Goal: Register for event/course

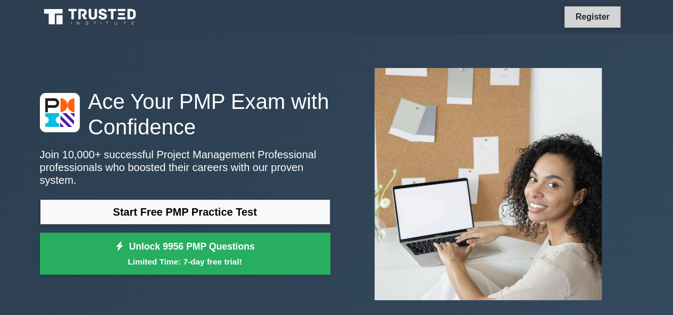
click at [593, 20] on link "Register" at bounding box center [591, 16] width 47 height 13
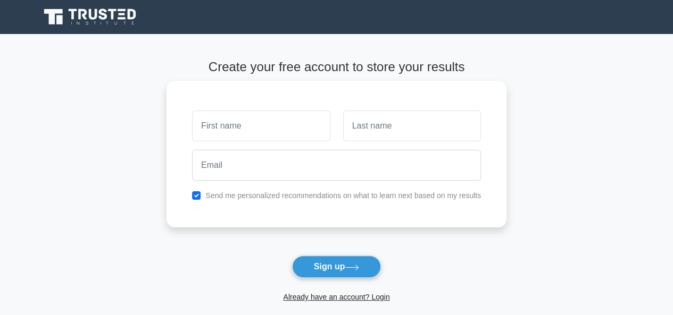
click at [287, 131] on input "text" at bounding box center [261, 126] width 138 height 31
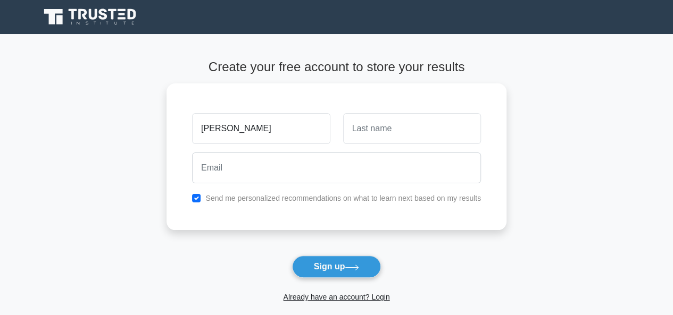
drag, startPoint x: 237, startPoint y: 130, endPoint x: 27, endPoint y: 128, distance: 210.6
click at [27, 128] on main "Create your free account to store your results soumen Send me personalized reco…" at bounding box center [336, 192] width 673 height 316
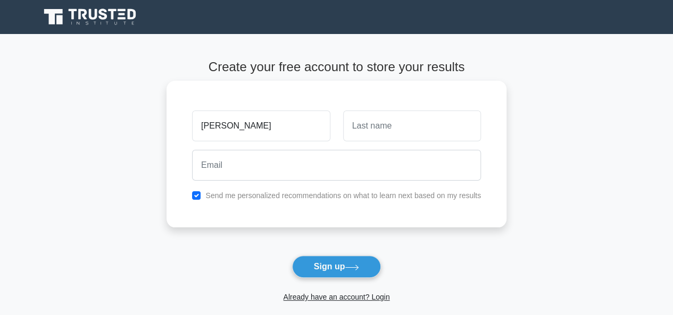
type input "Soumen"
click at [379, 126] on input "text" at bounding box center [412, 126] width 138 height 31
type input "Mondal"
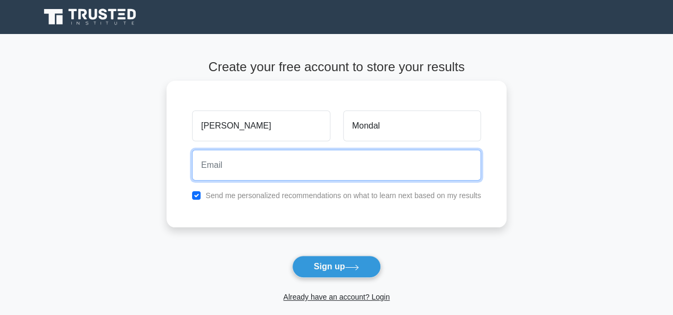
click at [306, 164] on input "email" at bounding box center [336, 165] width 289 height 31
type input "smondal814@gmail.com"
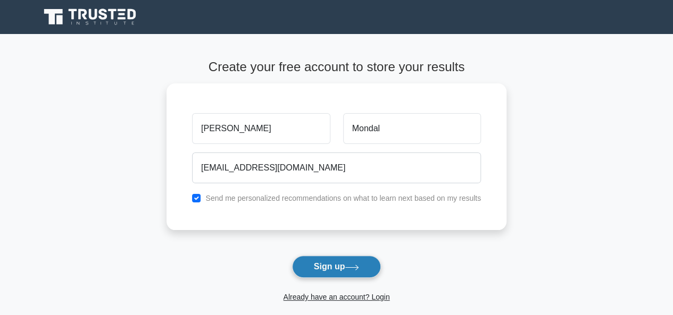
click at [342, 265] on button "Sign up" at bounding box center [336, 267] width 89 height 22
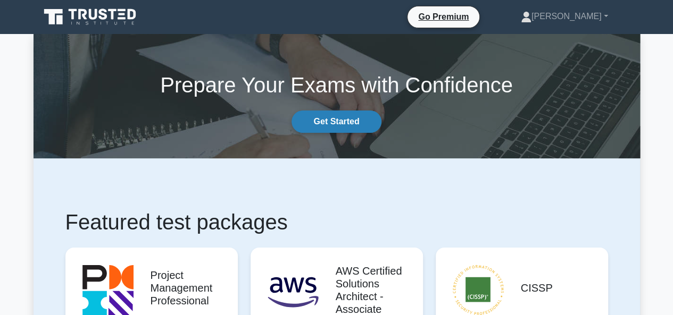
click at [329, 121] on link "Get Started" at bounding box center [335, 122] width 89 height 22
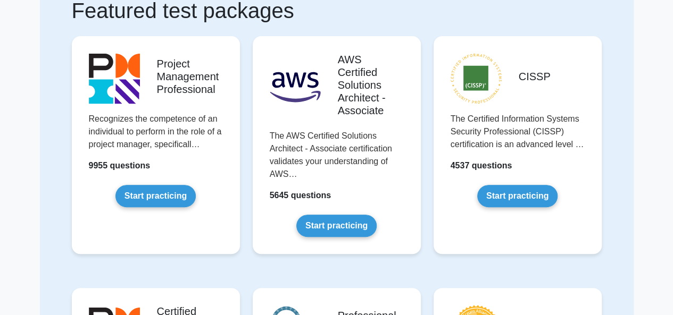
scroll to position [104, 0]
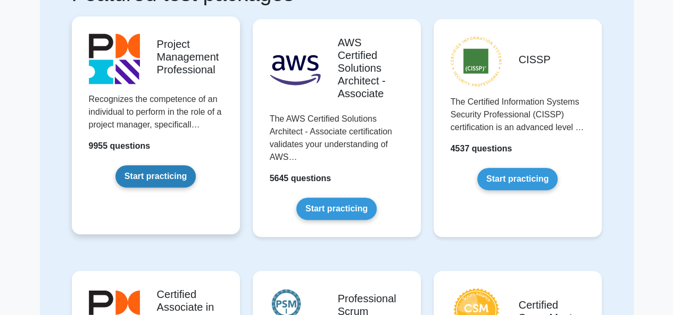
click at [154, 178] on link "Start practicing" at bounding box center [155, 176] width 80 height 22
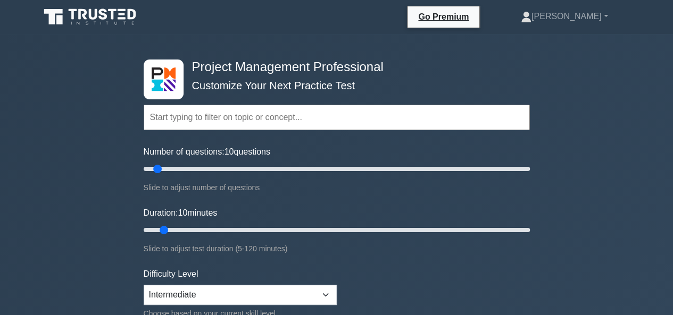
click at [312, 115] on input "text" at bounding box center [337, 118] width 386 height 26
type input "s"
type input "m"
type input "c"
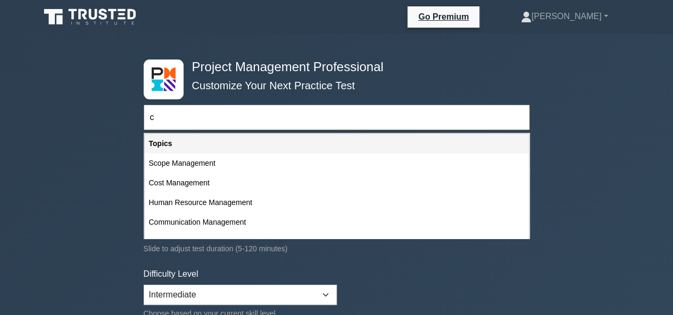
click at [407, 122] on input "c" at bounding box center [337, 118] width 386 height 26
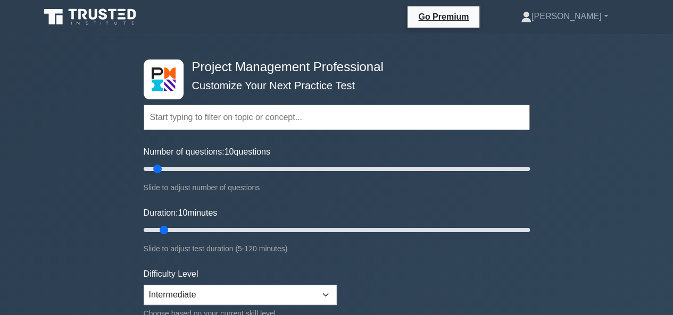
click at [504, 115] on input "text" at bounding box center [337, 118] width 386 height 26
click at [441, 117] on input "text" at bounding box center [337, 118] width 386 height 26
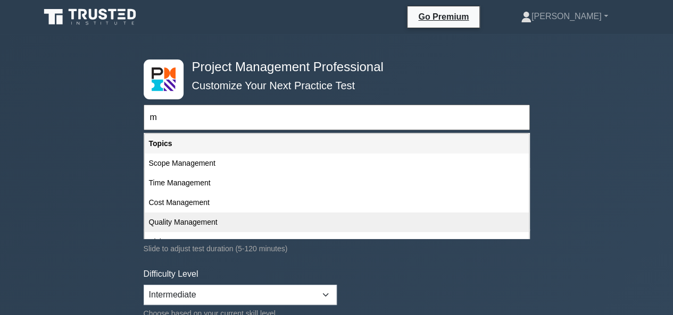
click at [165, 221] on div "Quality Management" at bounding box center [337, 223] width 384 height 20
type input "Quality Management"
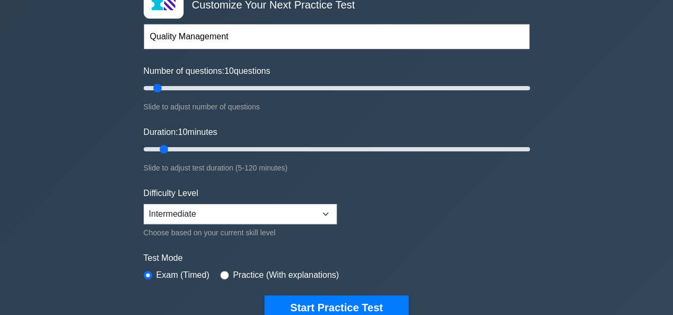
scroll to position [85, 0]
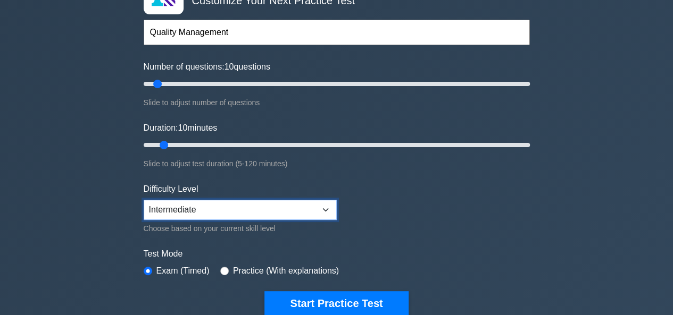
click at [317, 210] on select "Beginner Intermediate Expert" at bounding box center [240, 210] width 193 height 20
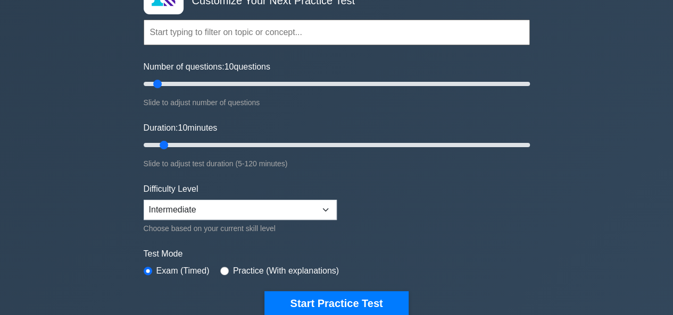
click at [454, 231] on form "Topics Scope Management Time Management Cost Management Quality Management Risk…" at bounding box center [337, 151] width 386 height 329
